Goal: Task Accomplishment & Management: Manage account settings

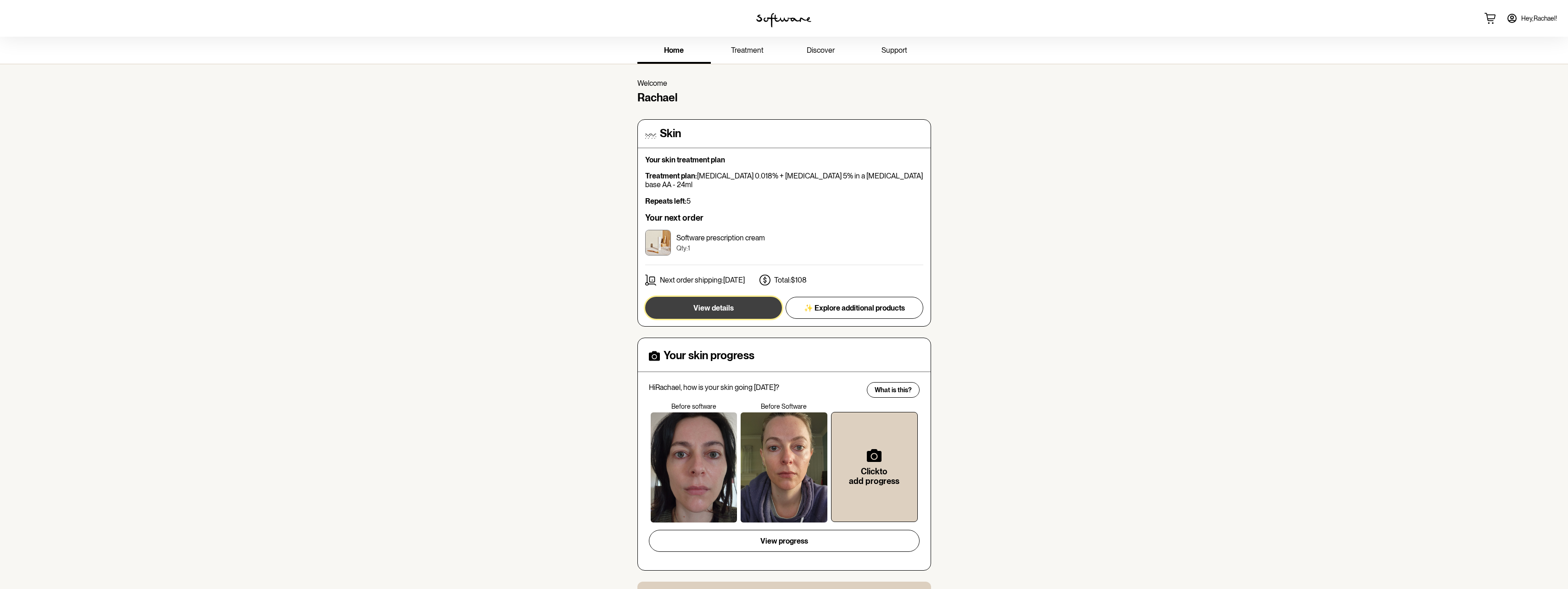
click at [714, 303] on span "View details" at bounding box center [714, 308] width 40 height 9
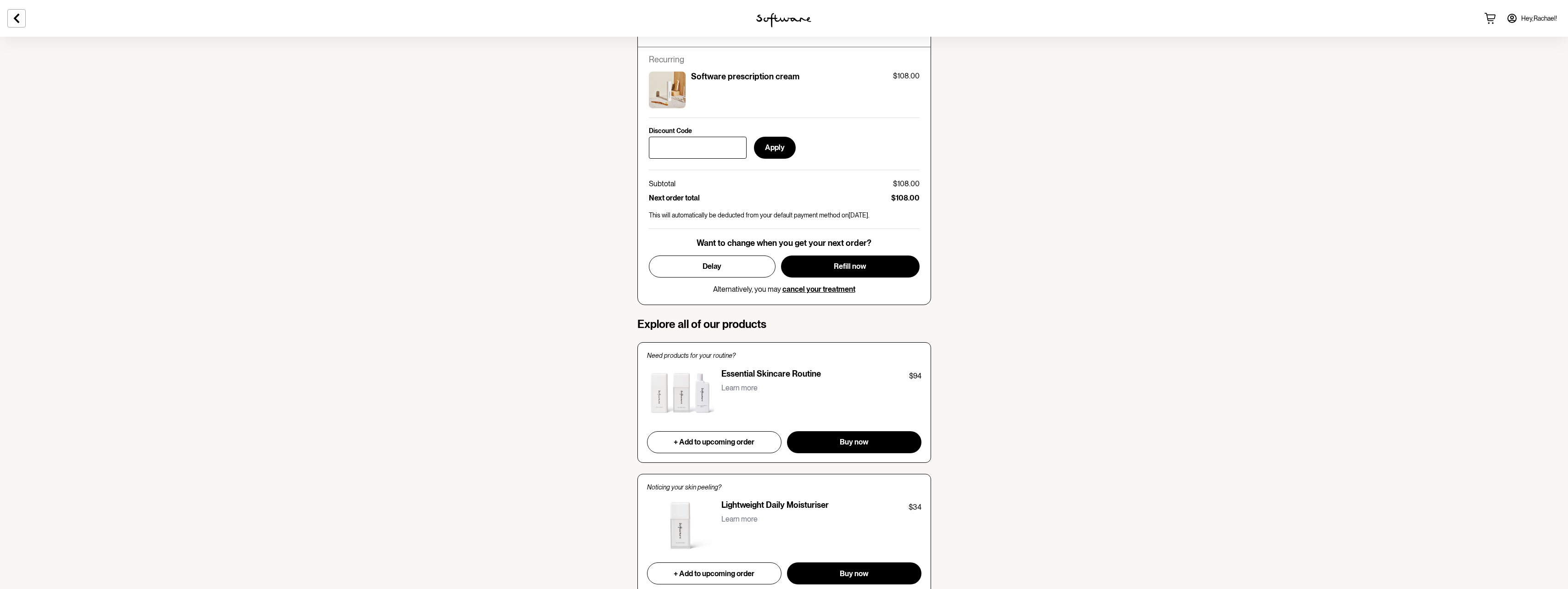
scroll to position [367, 0]
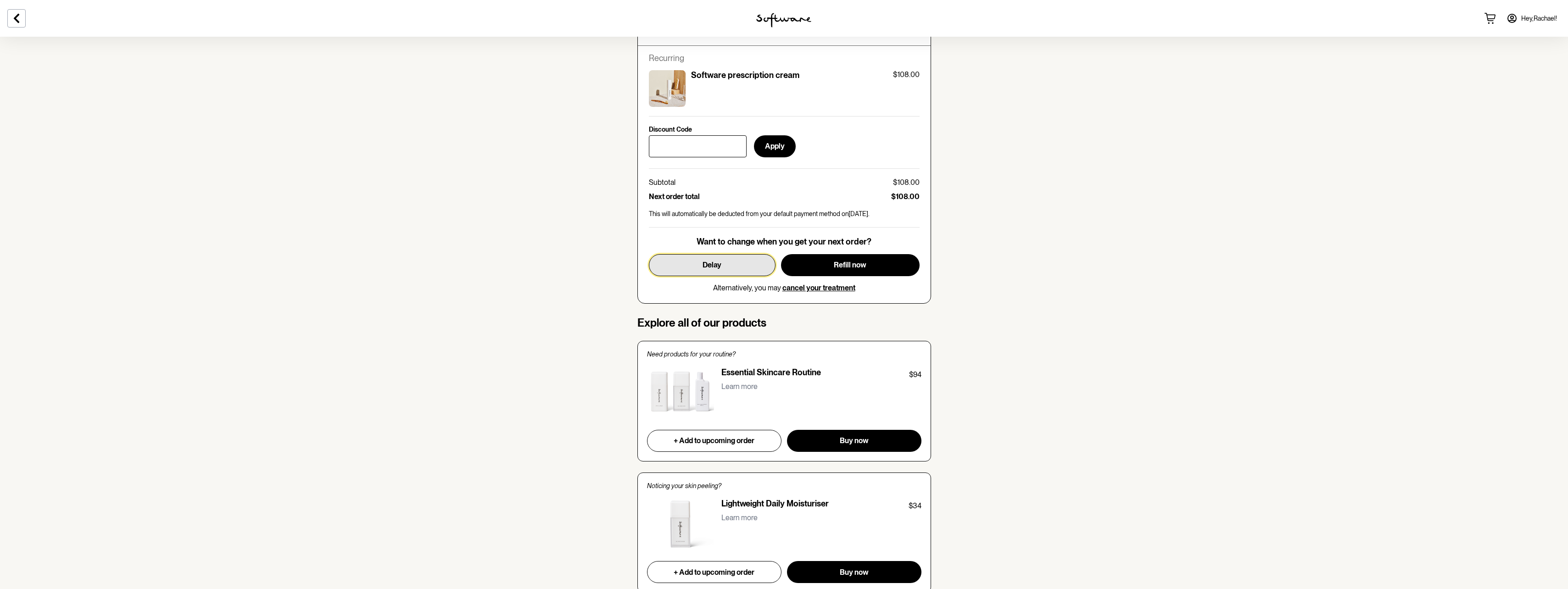
click at [709, 265] on span "Delay" at bounding box center [712, 265] width 19 height 9
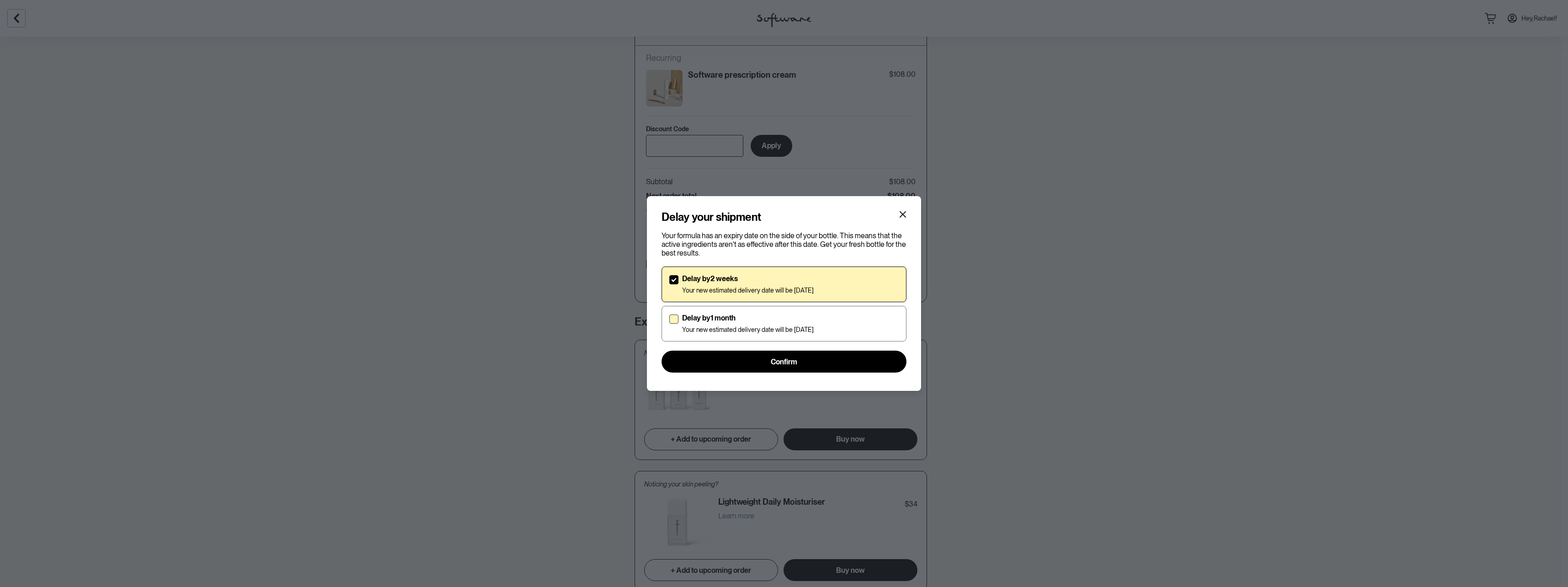
click at [685, 319] on p "Delay by 1 month" at bounding box center [748, 318] width 131 height 9
click at [669, 324] on input "Delay by 1 month Your new estimated delivery date will be [DATE]" at bounding box center [669, 324] width 1 height 1
checkbox input "true"
checkbox input "false"
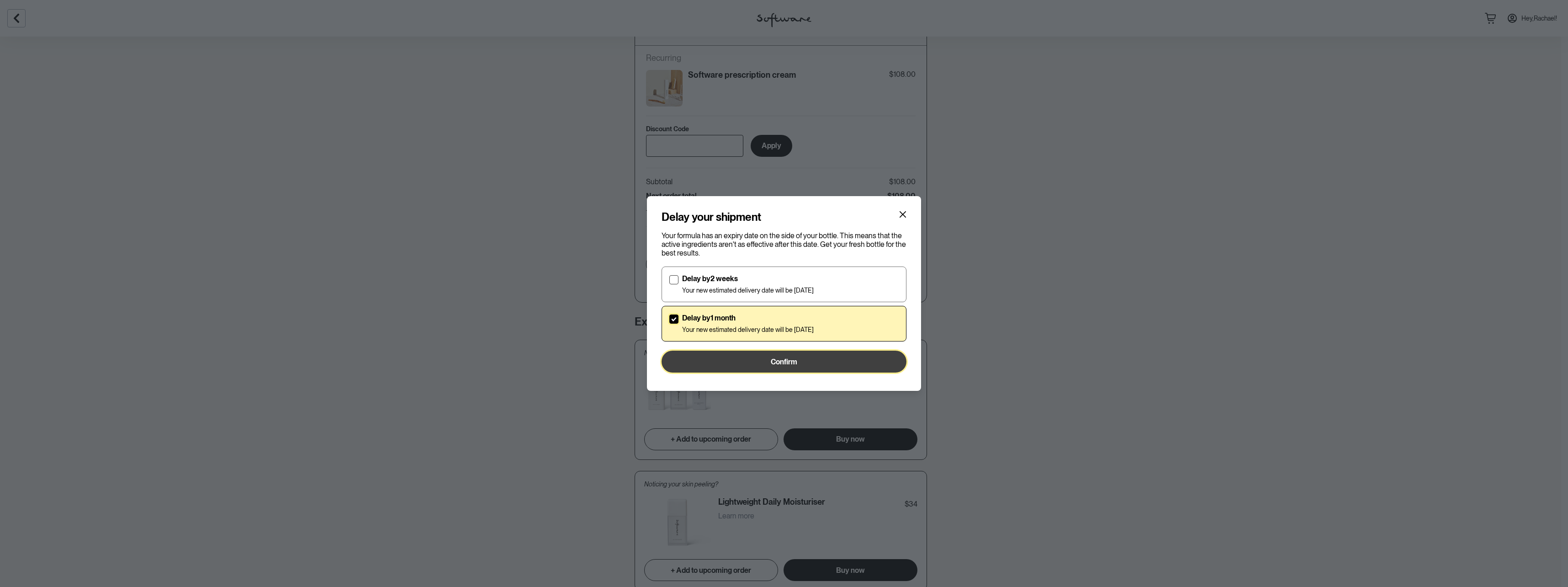
click at [706, 367] on button "Confirm" at bounding box center [784, 361] width 245 height 22
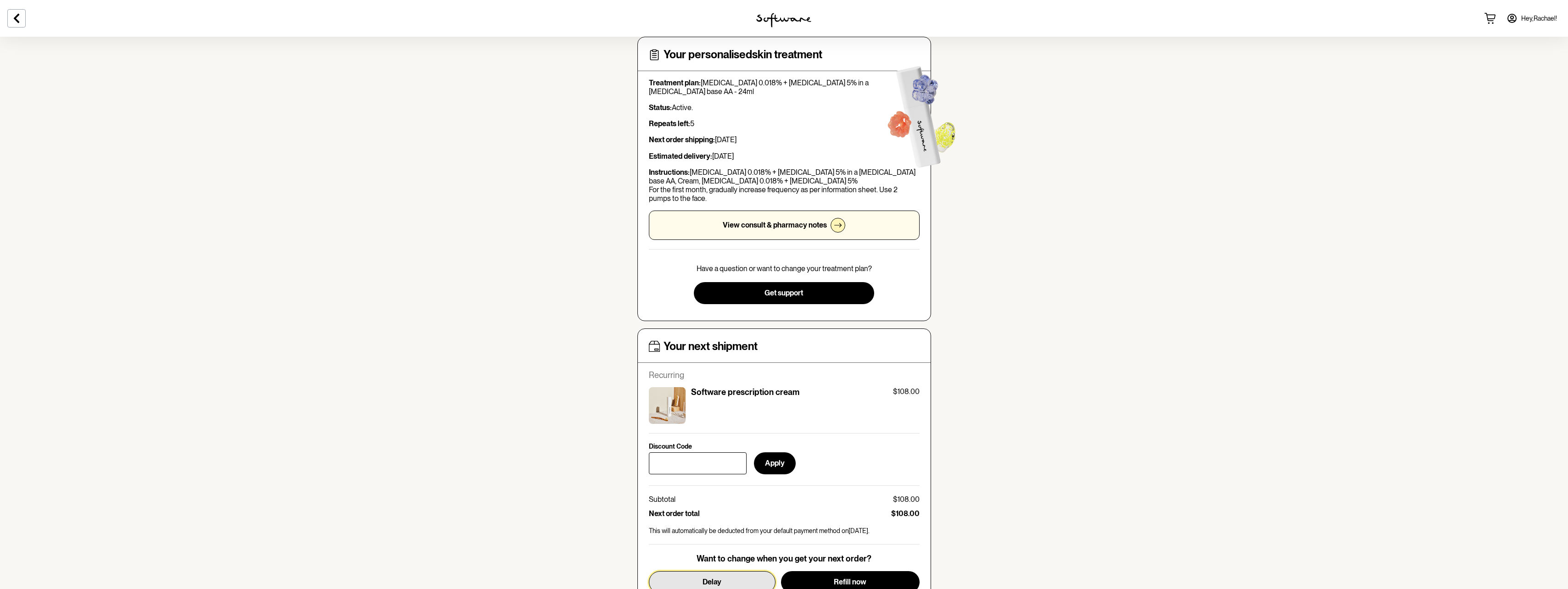
scroll to position [0, 0]
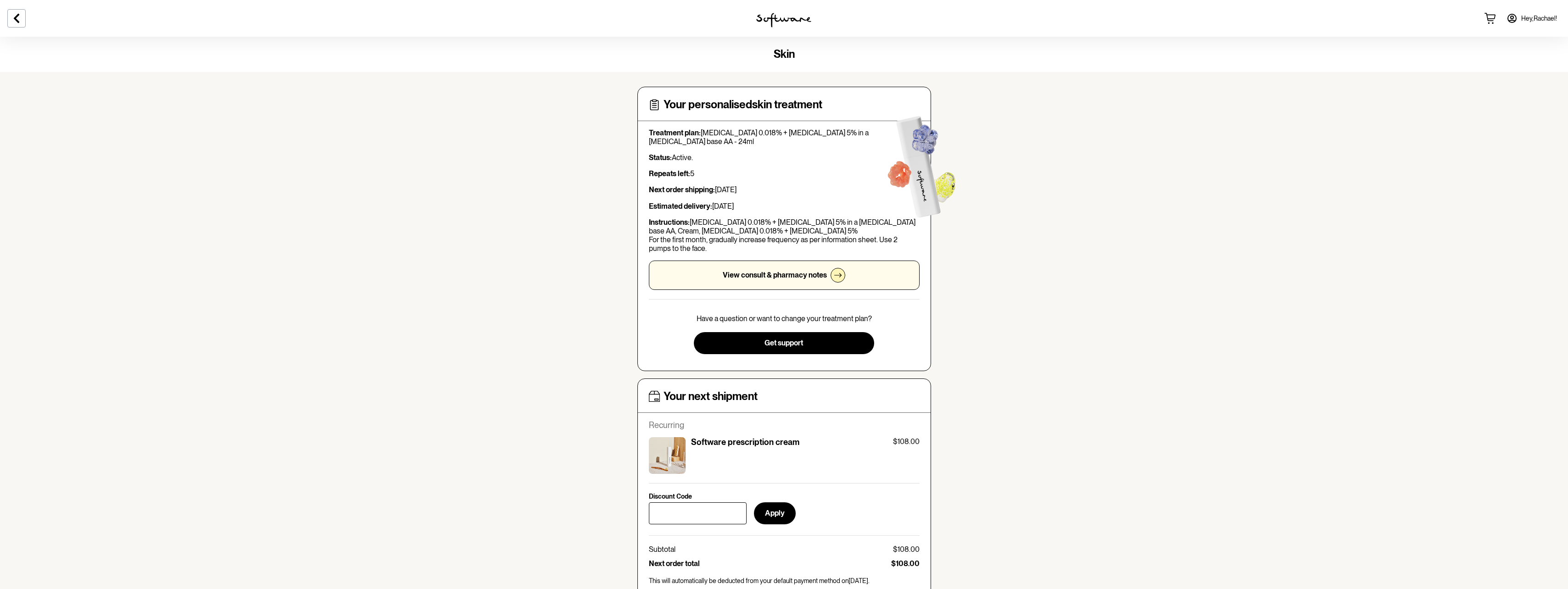
click at [787, 21] on img at bounding box center [783, 20] width 55 height 15
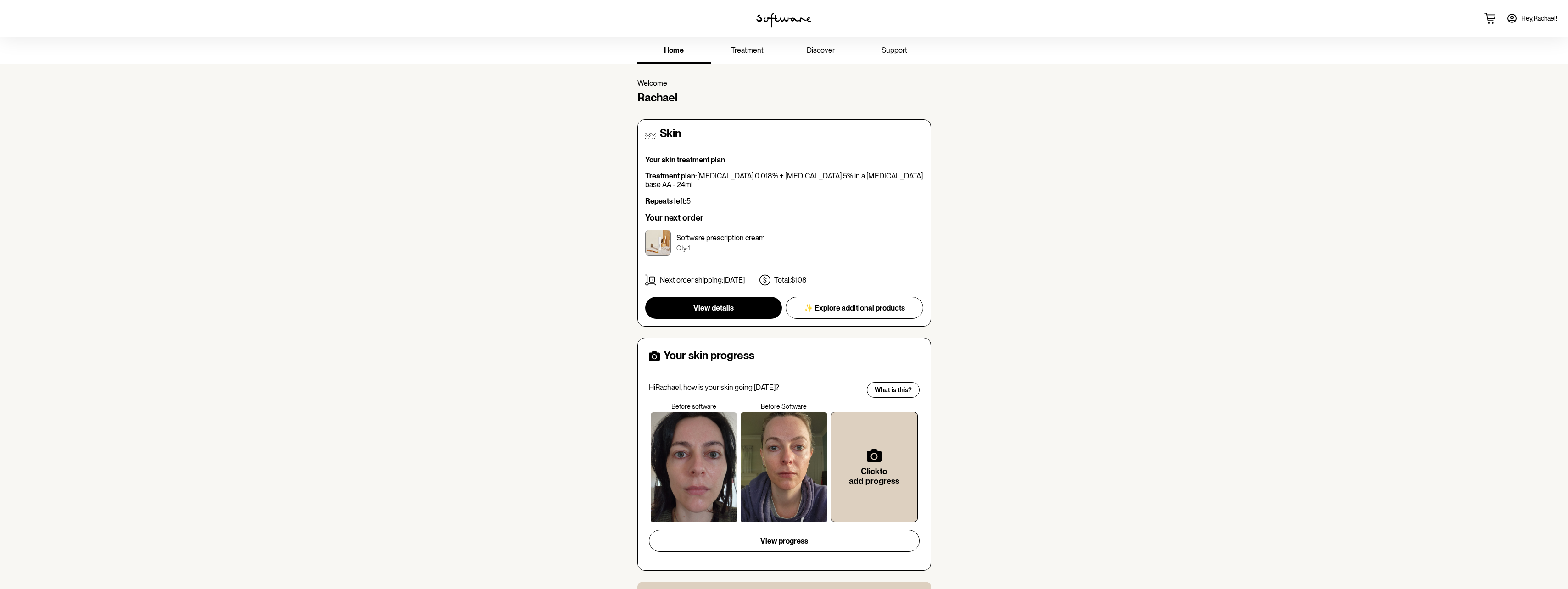
click at [771, 457] on div at bounding box center [784, 467] width 86 height 110
click at [690, 457] on div at bounding box center [693, 467] width 86 height 110
